Goal: Communication & Community: Connect with others

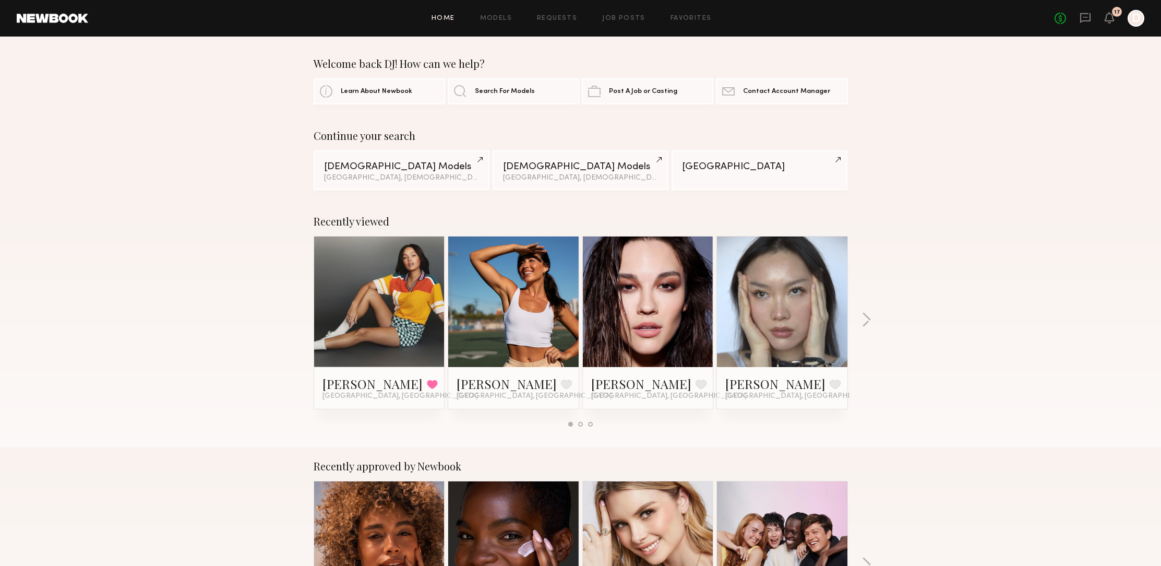
click at [424, 325] on div at bounding box center [379, 301] width 130 height 130
click at [346, 382] on link "[PERSON_NAME]" at bounding box center [373, 383] width 100 height 17
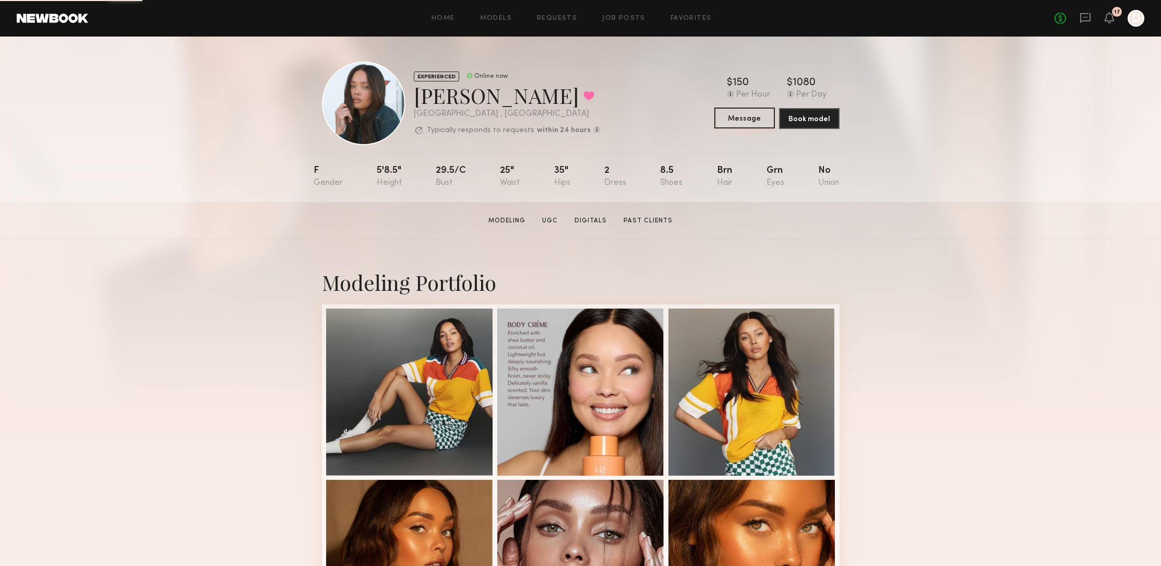
click at [745, 124] on button "Message" at bounding box center [744, 118] width 61 height 21
click at [744, 125] on button "Message" at bounding box center [744, 118] width 61 height 21
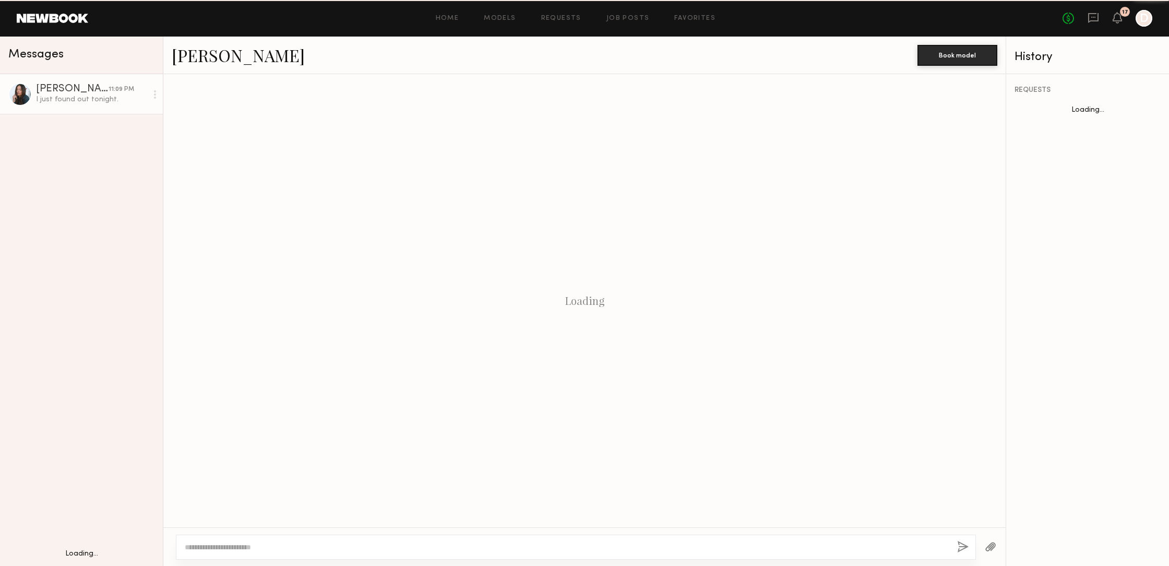
scroll to position [462, 0]
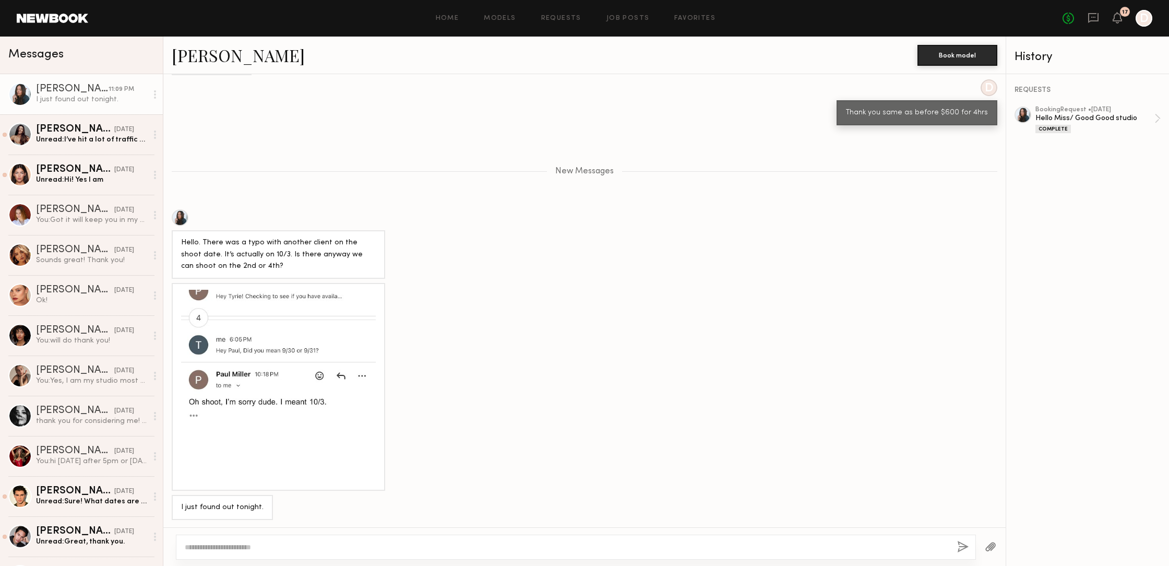
click at [245, 545] on textarea at bounding box center [567, 547] width 764 height 10
type textarea "*"
type textarea "**********"
click at [960, 543] on button "button" at bounding box center [962, 547] width 11 height 13
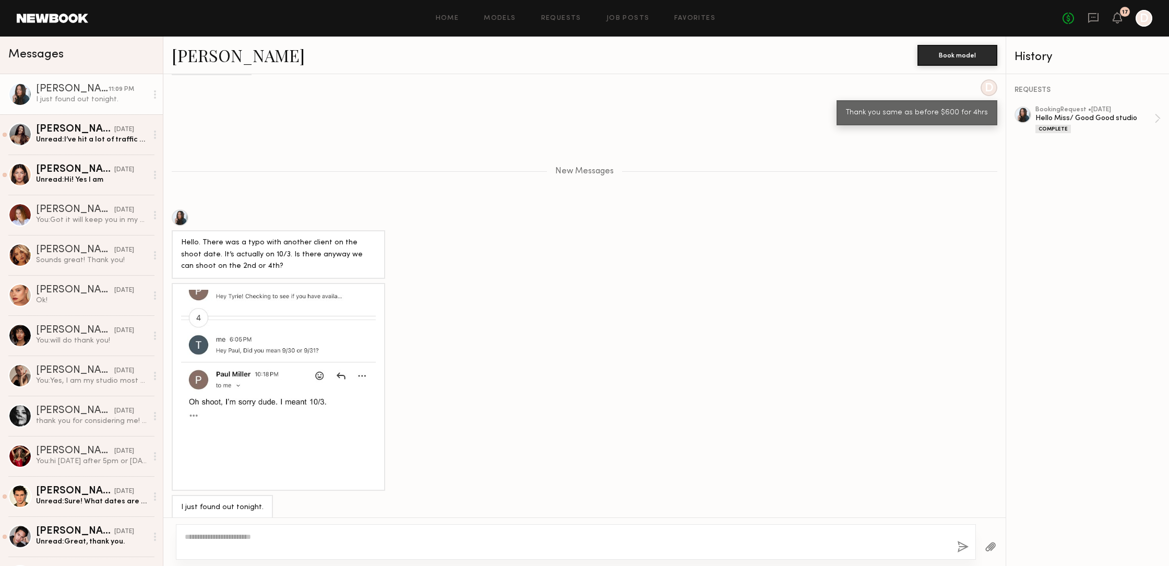
scroll to position [571, 0]
